Goal: Find contact information: Find contact information

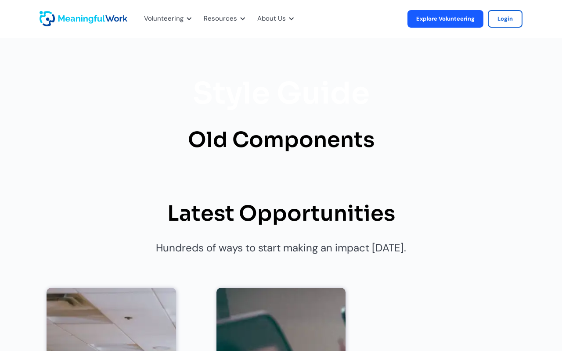
scroll to position [3282, 0]
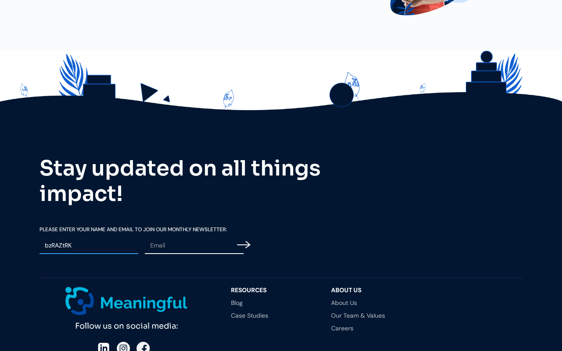
type input "bzRAZtRK"
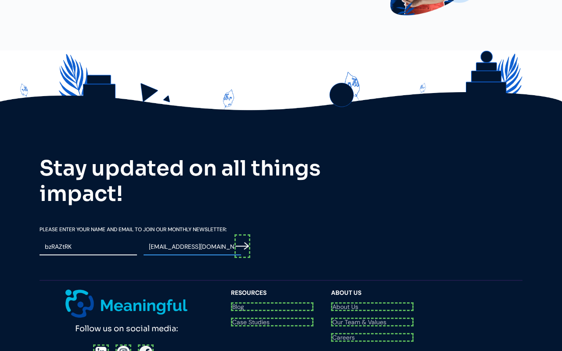
scroll to position [3290, 0]
type input "[EMAIL_ADDRESS][DOMAIN_NAME]"
click at [244, 235] on input "Email Form" at bounding box center [243, 247] width 16 height 24
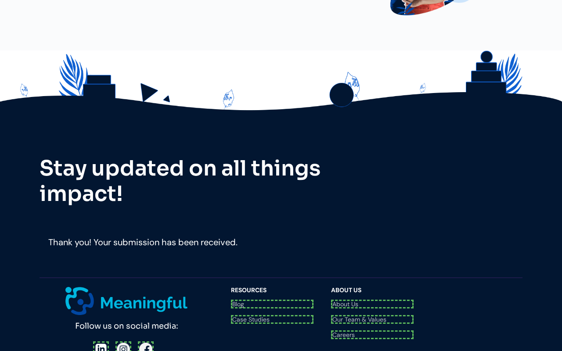
click at [101, 342] on div at bounding box center [126, 350] width 67 height 16
click at [122, 342] on div at bounding box center [126, 350] width 65 height 16
click at [143, 287] on div "Follow us on social media: Questions? Reach us at [EMAIL_ADDRESS][DOMAIN_NAME]" at bounding box center [131, 331] width 183 height 88
click at [272, 300] on link "Blog" at bounding box center [272, 303] width 83 height 6
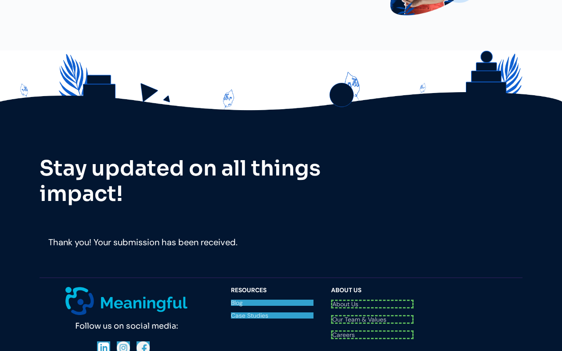
click at [272, 313] on link "Case Studies" at bounding box center [272, 316] width 83 height 6
click at [372, 300] on link "About Us" at bounding box center [372, 303] width 83 height 6
click at [372, 313] on link "Our Team & Values" at bounding box center [372, 316] width 83 height 6
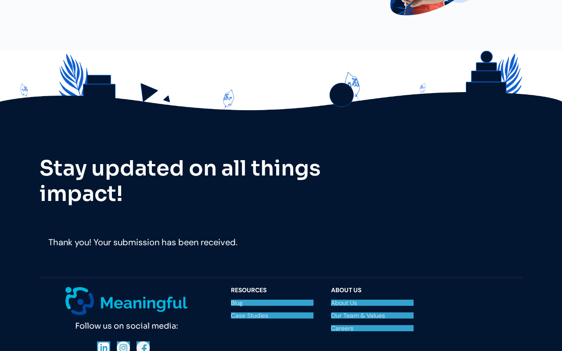
click at [372, 325] on link "Careers" at bounding box center [372, 328] width 83 height 6
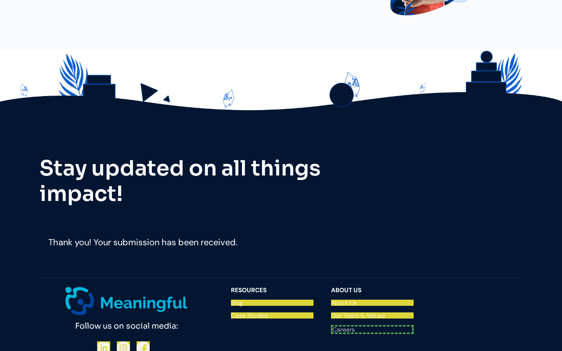
scroll to position [3285, 0]
